Goal: Task Accomplishment & Management: Complete application form

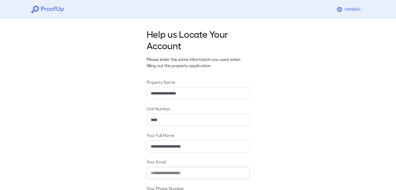
scroll to position [46, 0]
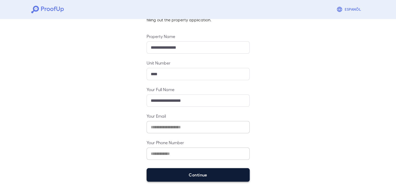
click at [189, 172] on button "Continue" at bounding box center [198, 175] width 103 height 14
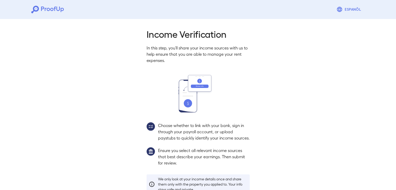
scroll to position [39, 0]
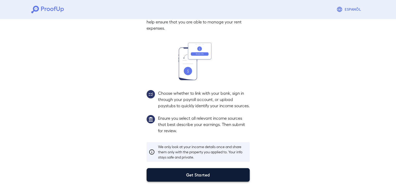
click at [185, 175] on button "Get Started" at bounding box center [198, 175] width 103 height 14
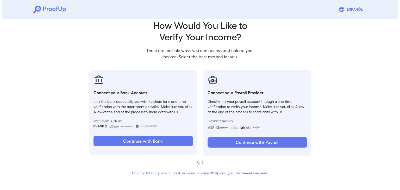
scroll to position [9, 0]
click at [177, 176] on button "Having difficulty linking bank account or payroll? Upload your documents instea…" at bounding box center [198, 173] width 152 height 9
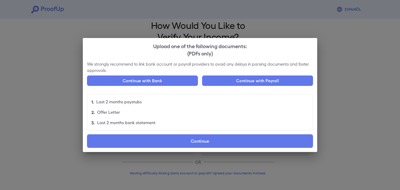
click at [162, 134] on div "We strongly recommend to link bank account or payroll providers to avoid any de…" at bounding box center [200, 106] width 234 height 91
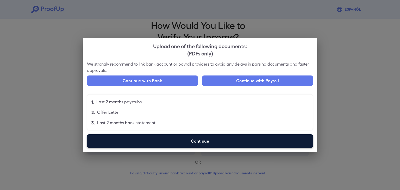
click at [151, 137] on label "Continue" at bounding box center [200, 141] width 226 height 14
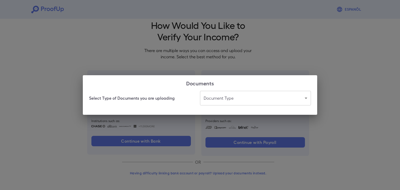
click at [227, 91] on body "Espanõl Go back How Would You Like to Verify Your Income? There are multiple wa…" at bounding box center [200, 90] width 400 height 199
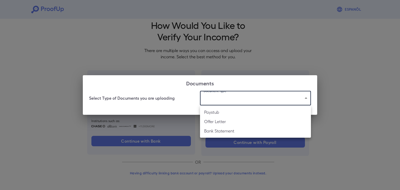
click at [216, 130] on li "Bank Statement" at bounding box center [255, 130] width 111 height 9
type input "**********"
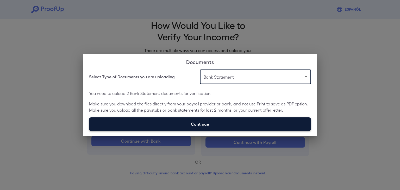
click at [181, 125] on label "Continue" at bounding box center [200, 124] width 222 height 14
click at [89, 131] on input "Continue" at bounding box center [89, 131] width 0 height 0
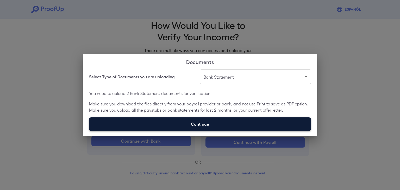
type input "**********"
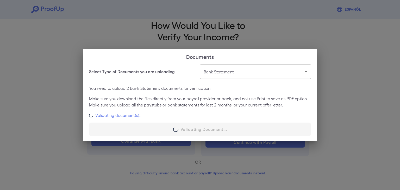
click at [226, 124] on div "**********" at bounding box center [200, 102] width 234 height 77
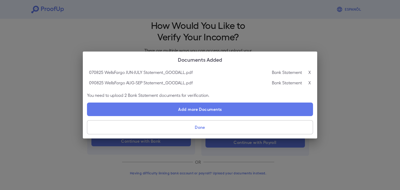
click at [218, 128] on button "Done" at bounding box center [200, 127] width 226 height 14
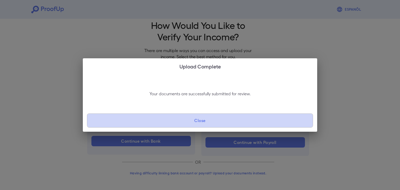
click at [208, 123] on button "Close" at bounding box center [200, 121] width 226 height 14
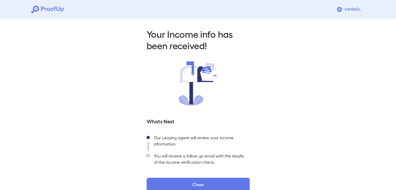
scroll to position [9, 0]
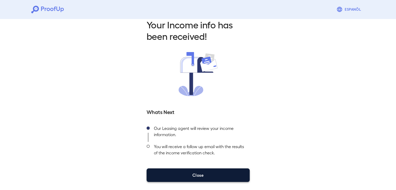
click at [223, 171] on button "Close" at bounding box center [198, 176] width 103 height 14
